Goal: Transaction & Acquisition: Purchase product/service

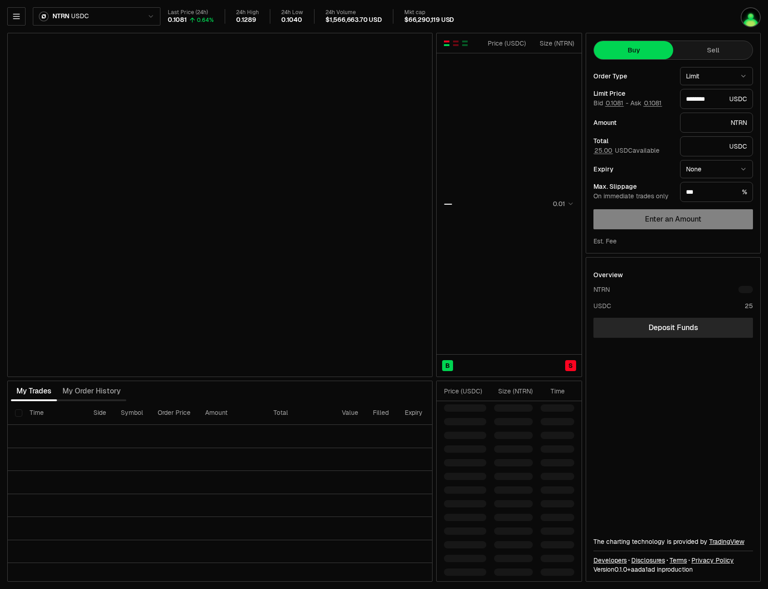
type input "********"
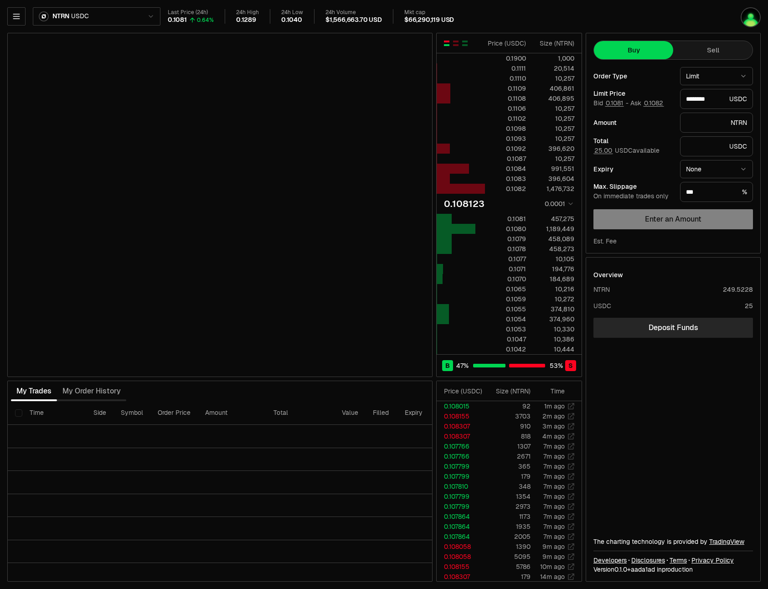
click at [151, 16] on html "Neutron Balance Earn Supervaults Bridge Orderbook Stake Ecosystem Governance Do…" at bounding box center [384, 294] width 768 height 589
